Goal: Check status

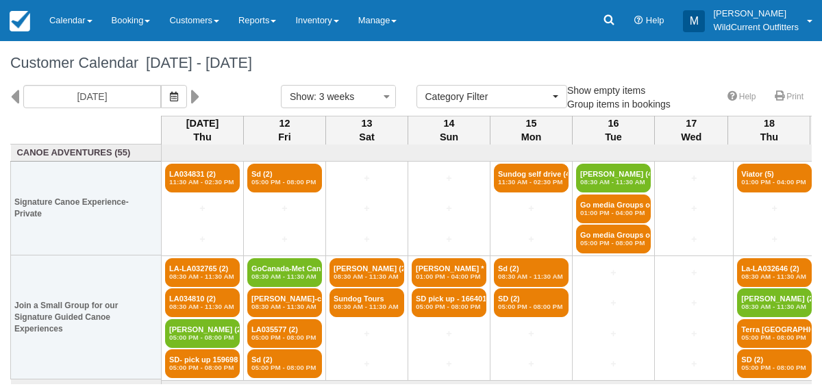
select select
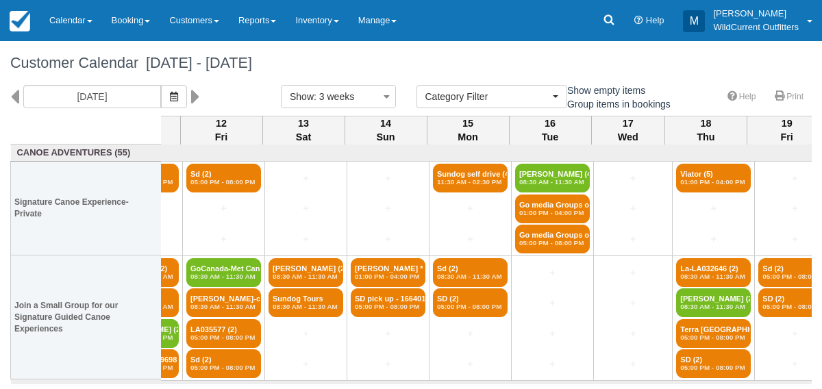
scroll to position [0, 63]
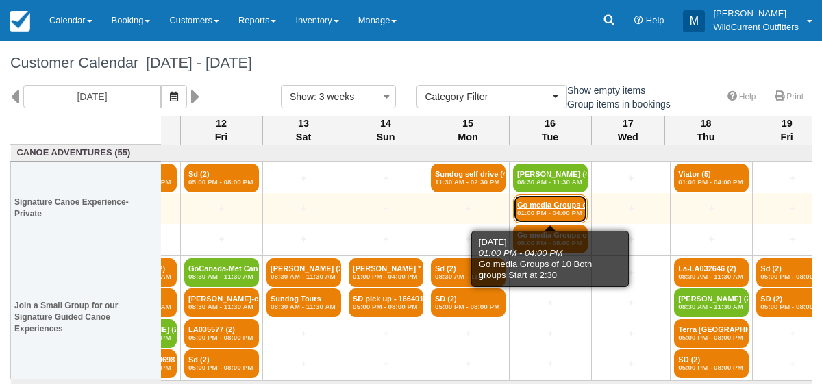
click at [576, 205] on link "Go media Groups of 1 (6) 01:00 PM - 04:00 PM" at bounding box center [550, 209] width 75 height 29
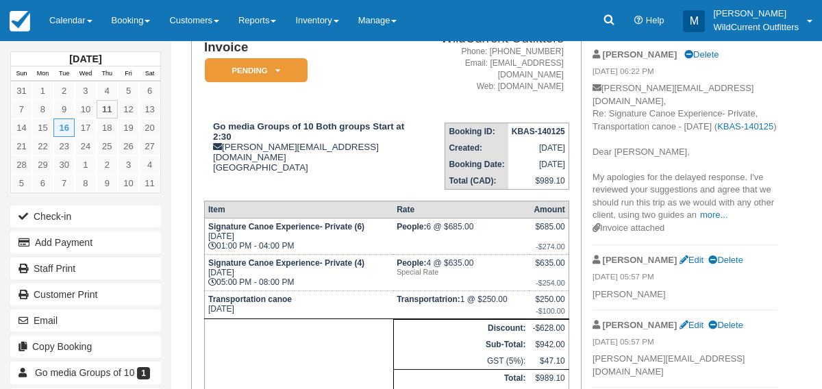
scroll to position [122, 0]
click at [58, 19] on link "Calendar" at bounding box center [71, 20] width 62 height 41
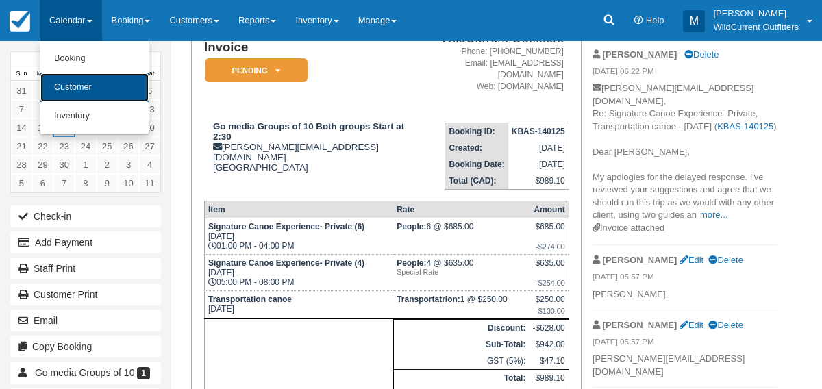
click at [69, 86] on link "Customer" at bounding box center [94, 87] width 108 height 29
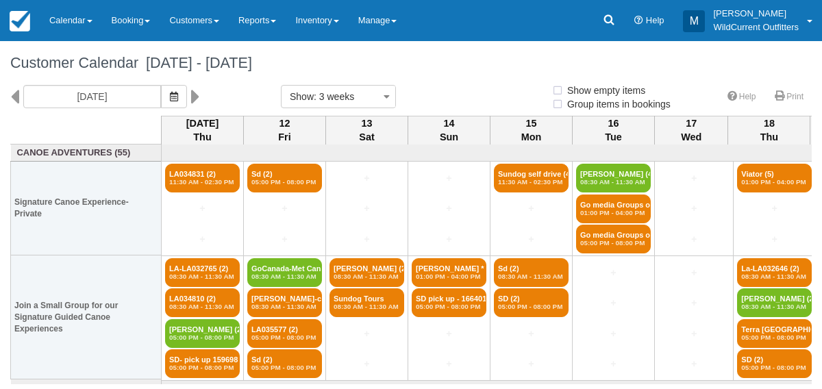
select select
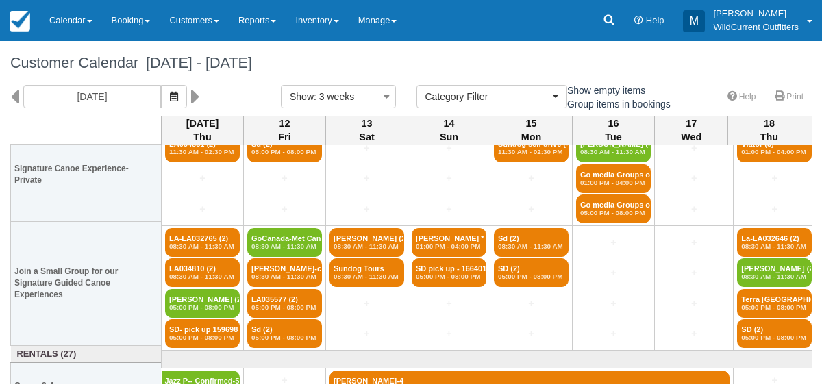
scroll to position [35, 0]
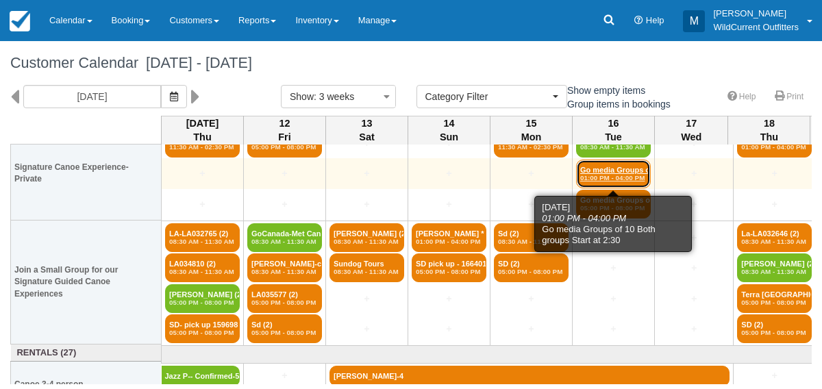
click at [589, 171] on link "Go media Groups of 1 (6) 01:00 PM - 04:00 PM" at bounding box center [613, 174] width 75 height 29
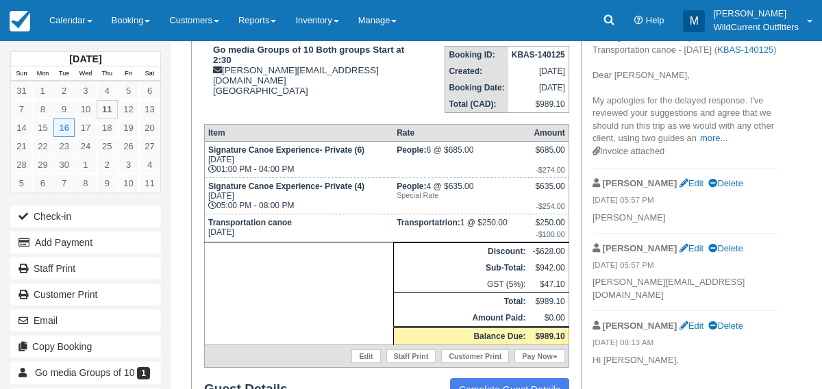
scroll to position [201, 0]
